Goal: Task Accomplishment & Management: Complete application form

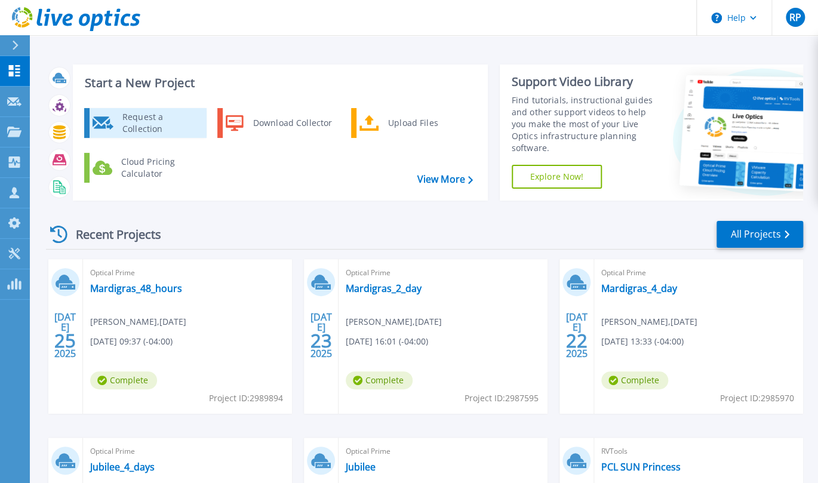
click at [174, 125] on div "Request a Collection" at bounding box center [159, 123] width 87 height 24
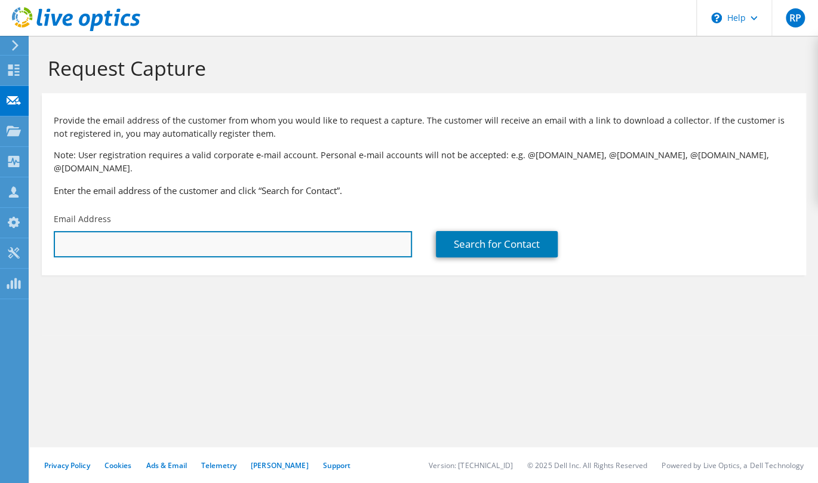
click at [309, 231] on input "text" at bounding box center [233, 244] width 358 height 26
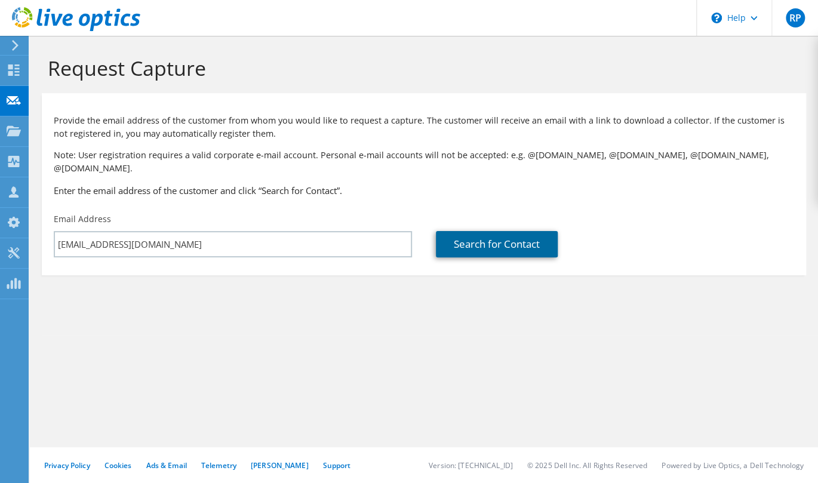
click at [499, 231] on link "Search for Contact" at bounding box center [497, 244] width 122 height 26
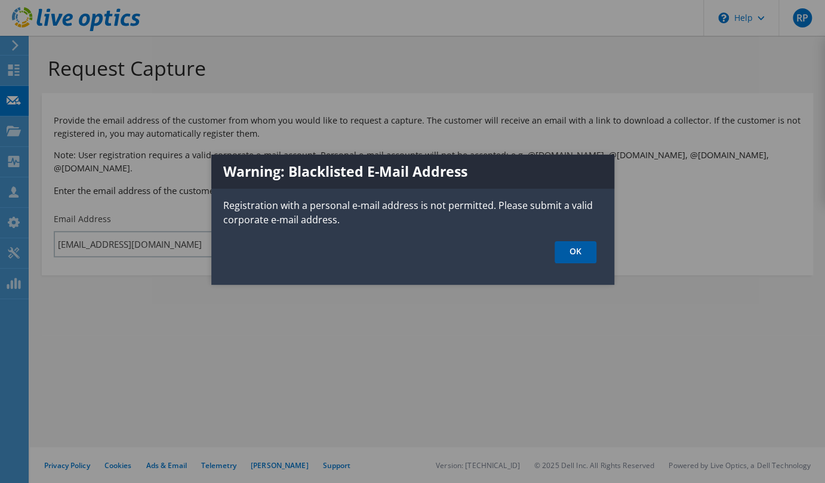
click at [583, 253] on link "OK" at bounding box center [576, 252] width 42 height 22
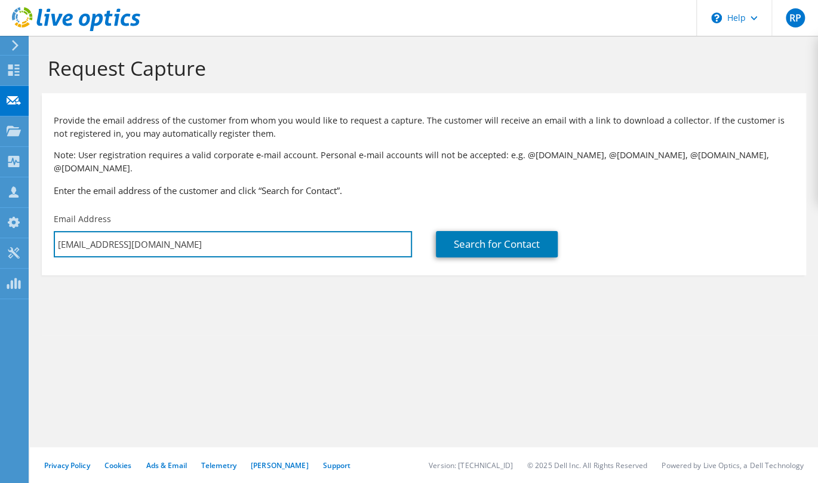
drag, startPoint x: 208, startPoint y: 225, endPoint x: 73, endPoint y: 217, distance: 135.8
click at [73, 217] on div "Email Address parrir@gmail.com" at bounding box center [233, 235] width 382 height 56
type input "ocalas@carnival.com"
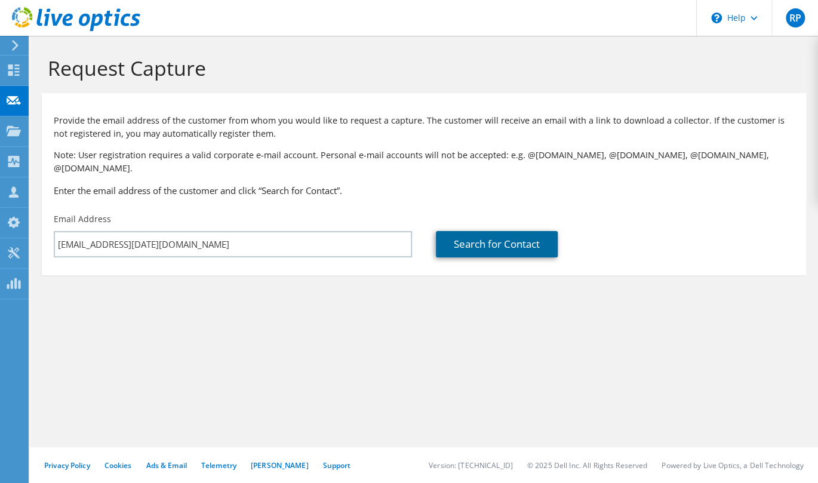
click at [473, 233] on link "Search for Contact" at bounding box center [497, 244] width 122 height 26
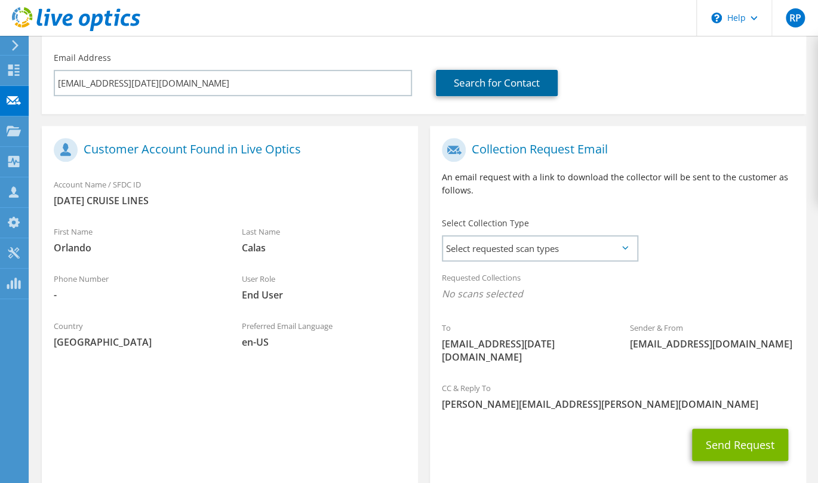
scroll to position [162, 0]
click at [622, 245] on icon at bounding box center [625, 247] width 6 height 4
click at [626, 245] on icon at bounding box center [625, 247] width 6 height 4
click at [629, 236] on span "Select requested scan types" at bounding box center [539, 248] width 193 height 24
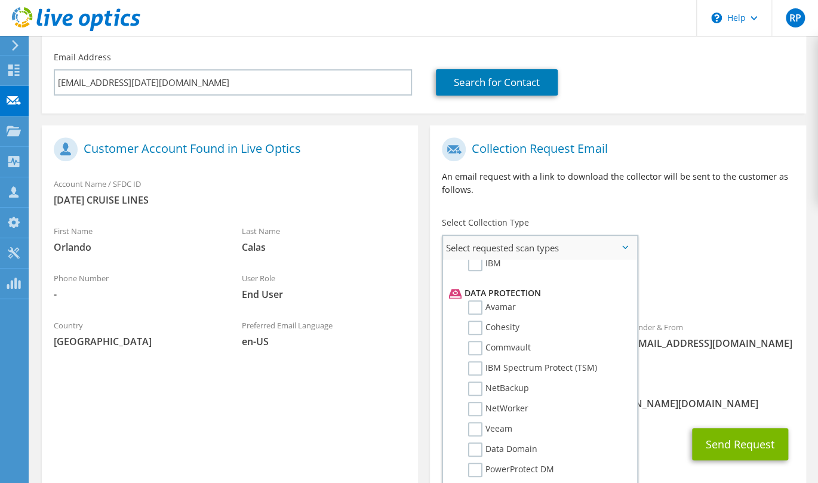
scroll to position [497, 0]
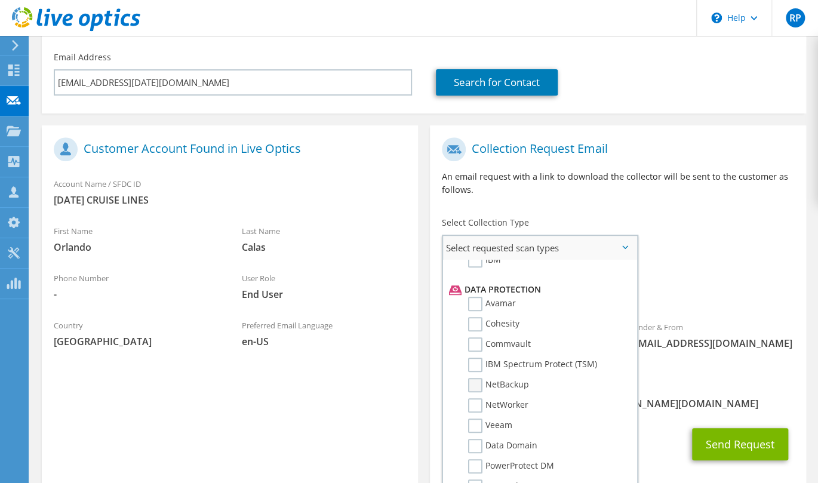
click at [475, 378] on label "NetBackup" at bounding box center [498, 385] width 61 height 14
click at [0, 0] on input "NetBackup" at bounding box center [0, 0] width 0 height 0
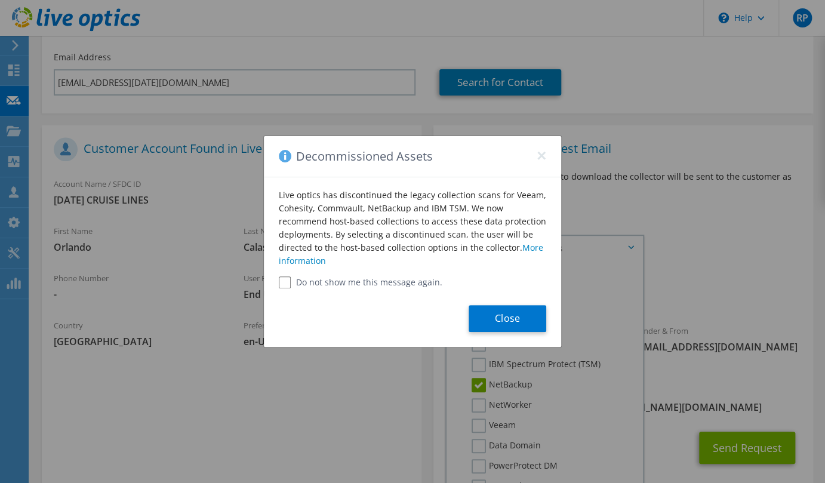
drag, startPoint x: 651, startPoint y: 42, endPoint x: 533, endPoint y: 20, distance: 120.4
click at [651, 42] on div "Decommissioned Assets × Live optics has discontinued the legacy collection scan…" at bounding box center [412, 241] width 825 height 483
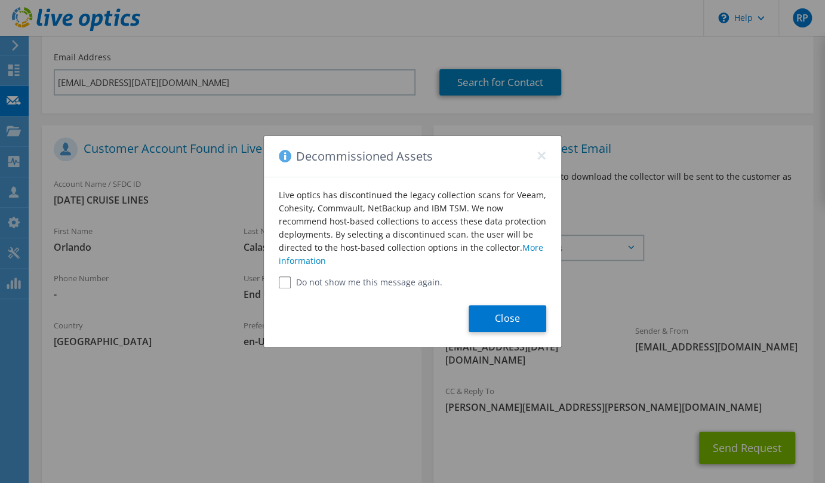
click at [659, 65] on div "Decommissioned Assets × Live optics has discontinued the legacy collection scan…" at bounding box center [412, 241] width 825 height 483
click at [541, 153] on button "×" at bounding box center [542, 152] width 10 height 10
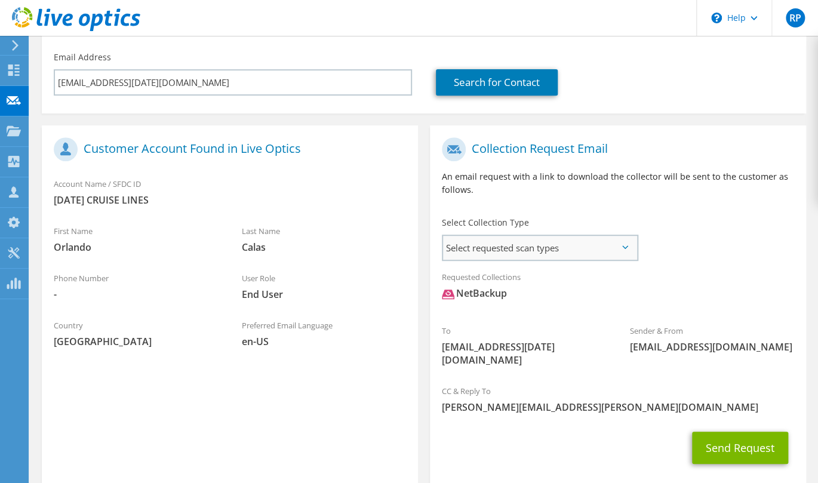
click at [542, 236] on span "Select requested scan types" at bounding box center [539, 248] width 193 height 24
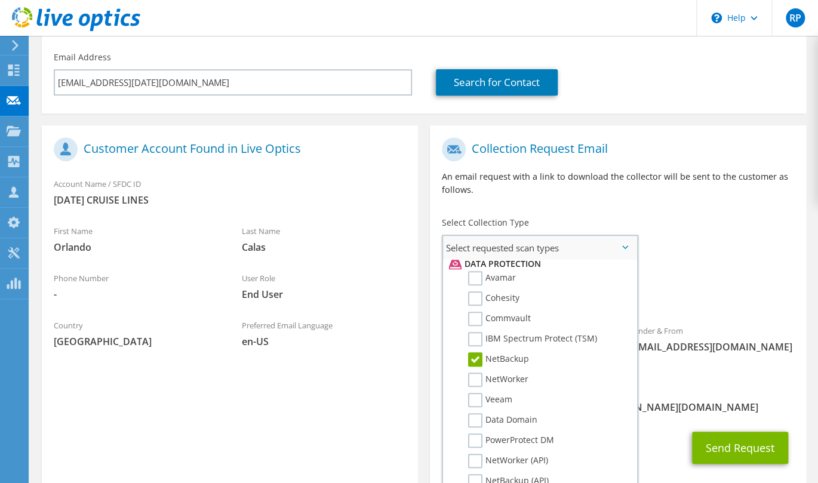
scroll to position [552, 0]
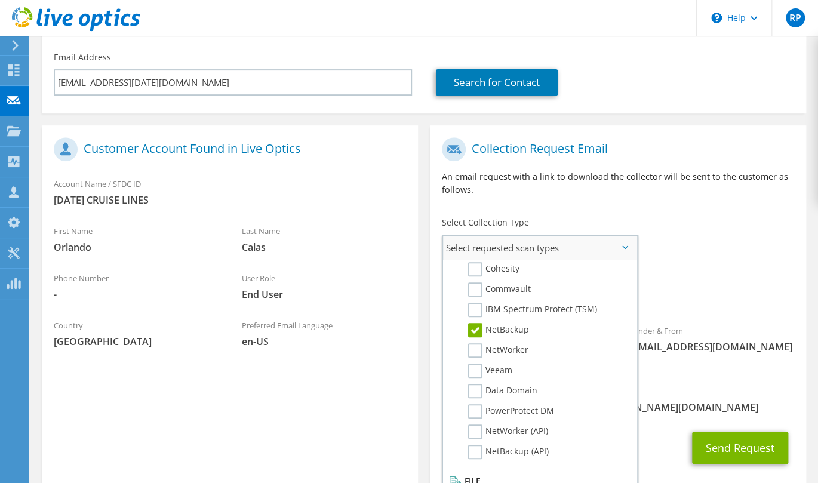
click at [478, 323] on label "NetBackup" at bounding box center [498, 330] width 61 height 14
click at [0, 0] on input "NetBackup" at bounding box center [0, 0] width 0 height 0
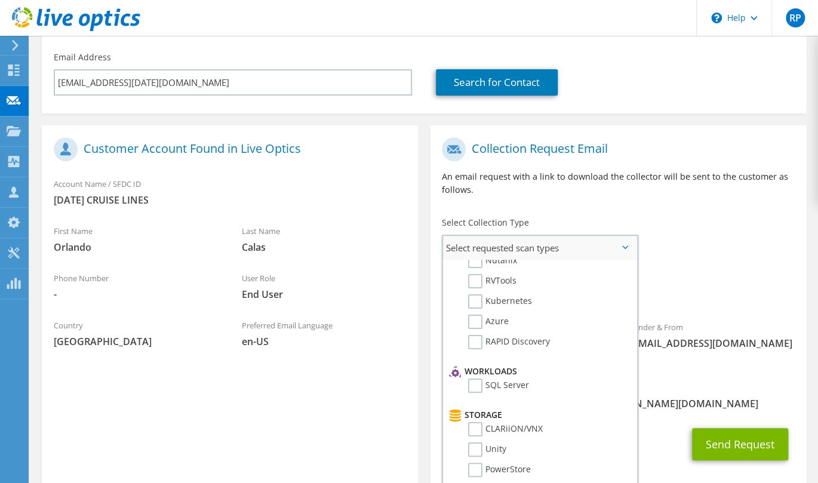
scroll to position [151, 0]
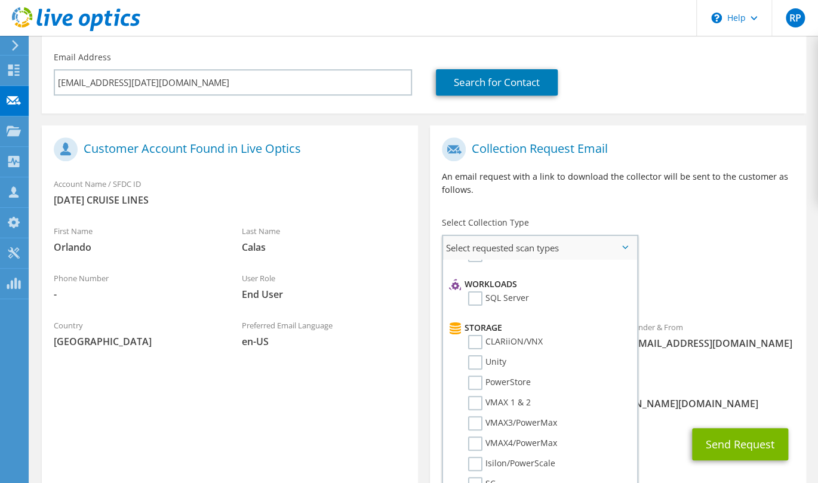
drag, startPoint x: 630, startPoint y: 233, endPoint x: 654, endPoint y: 217, distance: 28.0
click at [630, 236] on span "Select requested scan types" at bounding box center [539, 248] width 193 height 24
